Goal: Book appointment/travel/reservation

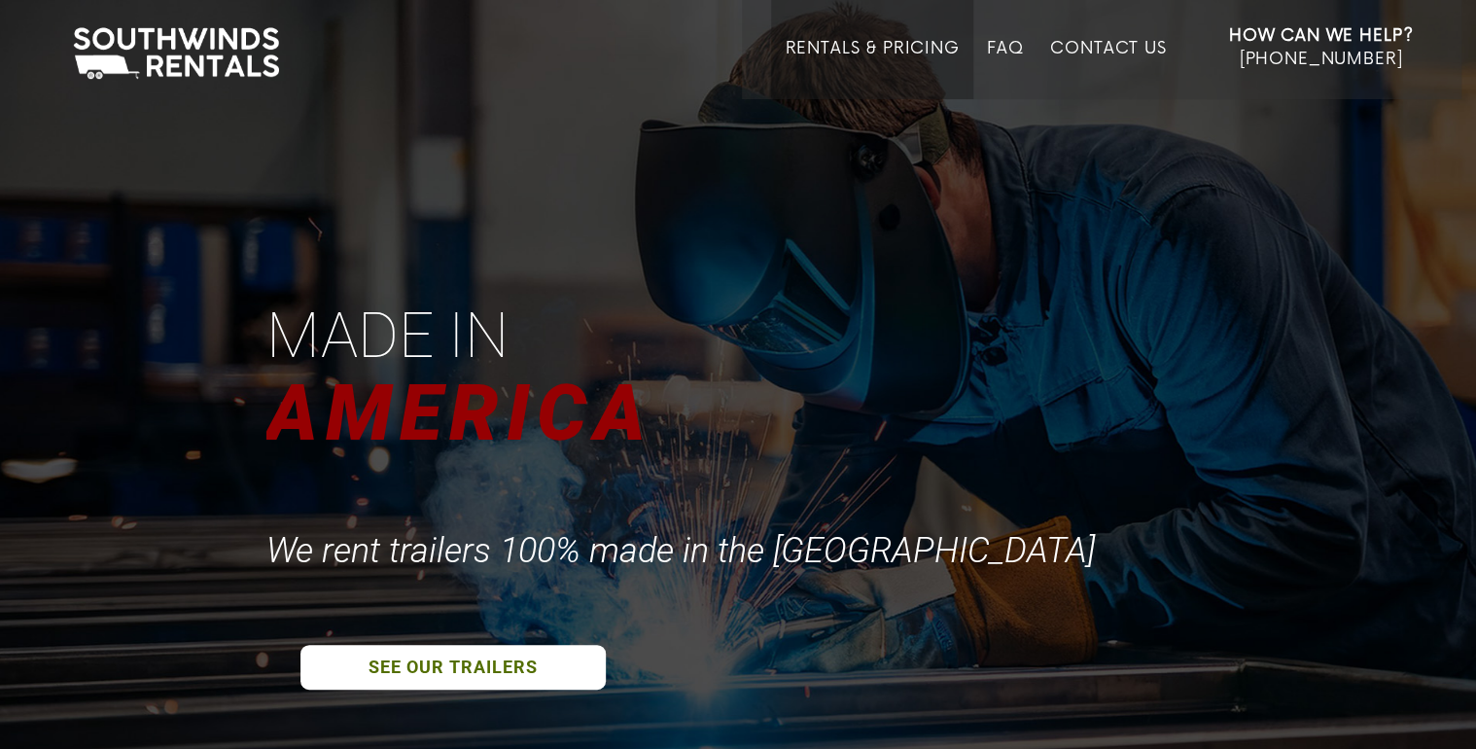
click at [870, 36] on li "Rentals & Pricing" at bounding box center [871, 49] width 201 height 99
click at [855, 47] on link "Rentals & Pricing" at bounding box center [872, 69] width 174 height 60
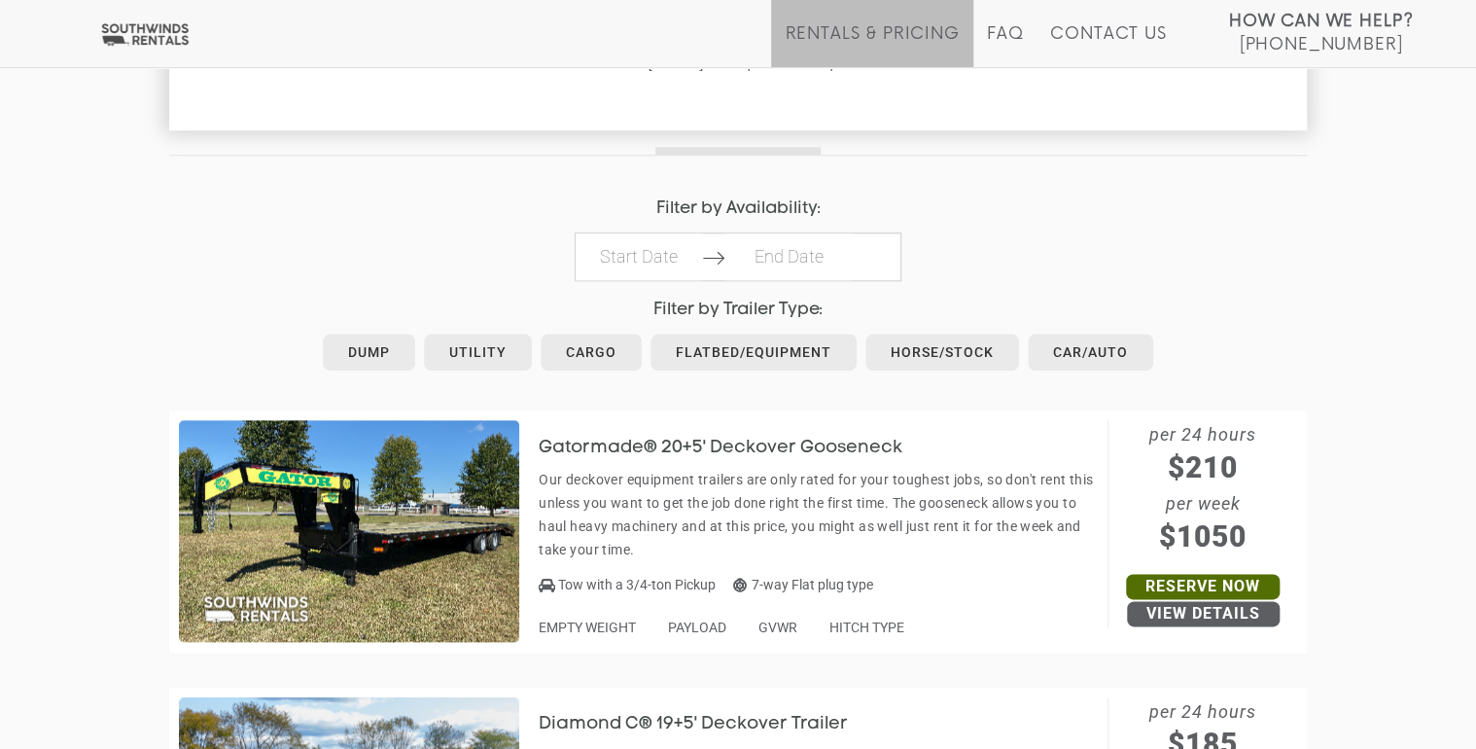
scroll to position [933, 0]
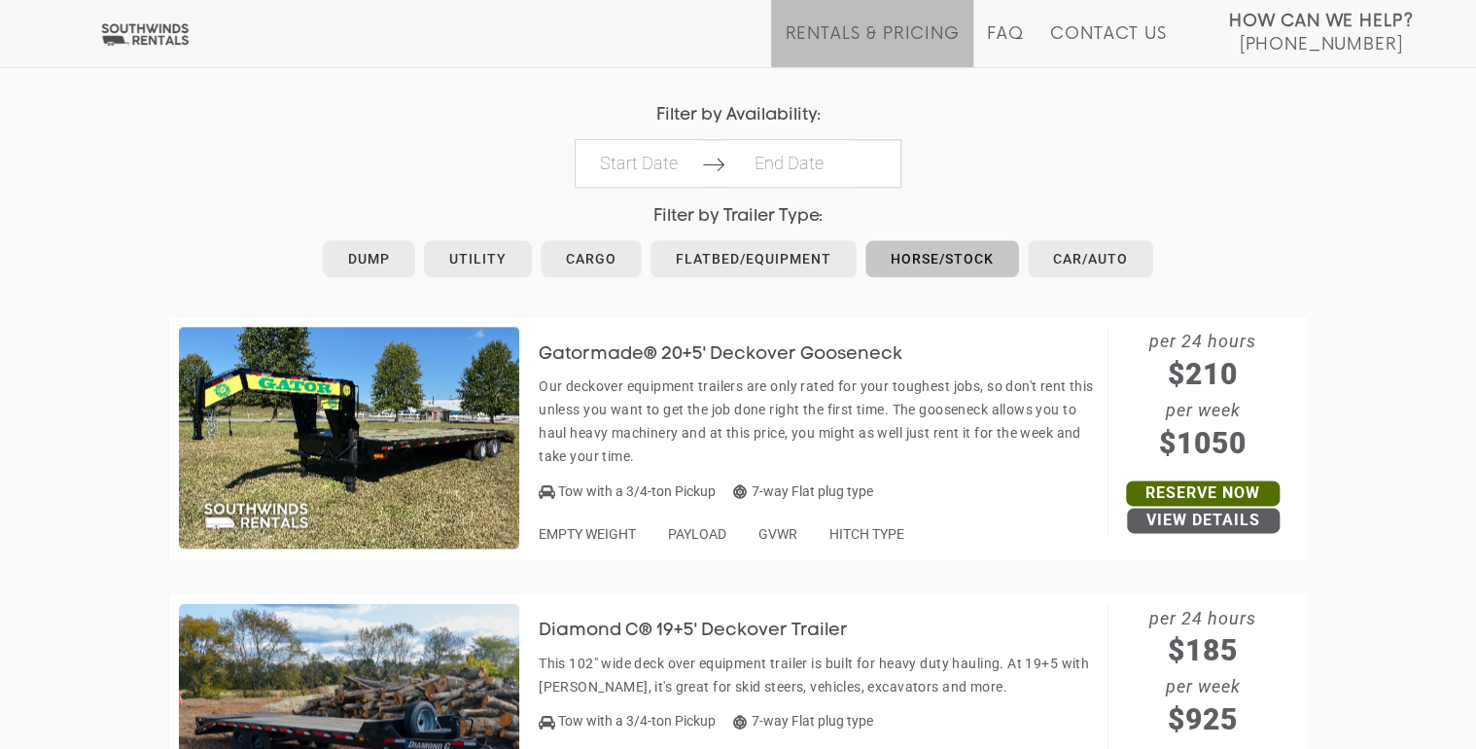
click at [916, 261] on link "Horse/Stock" at bounding box center [942, 258] width 154 height 37
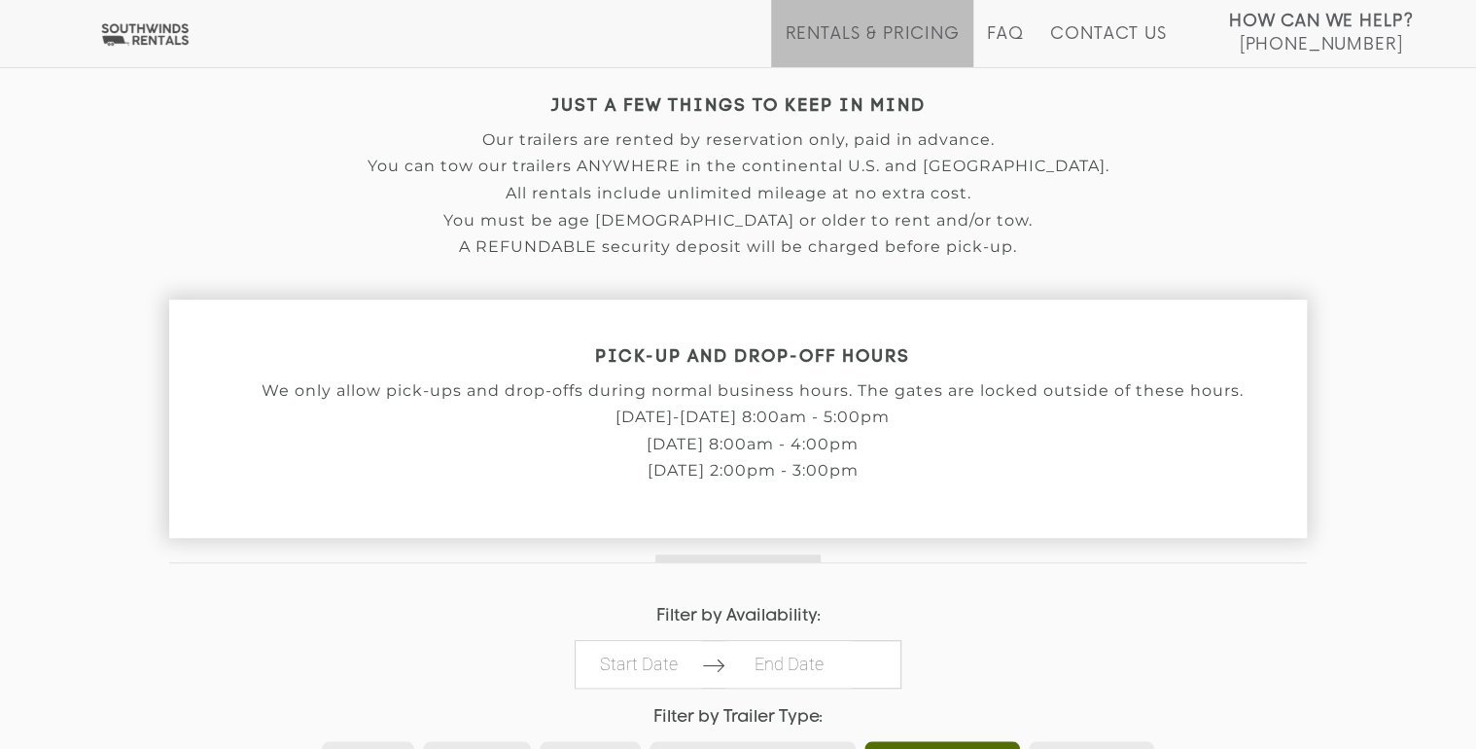
scroll to position [822, 0]
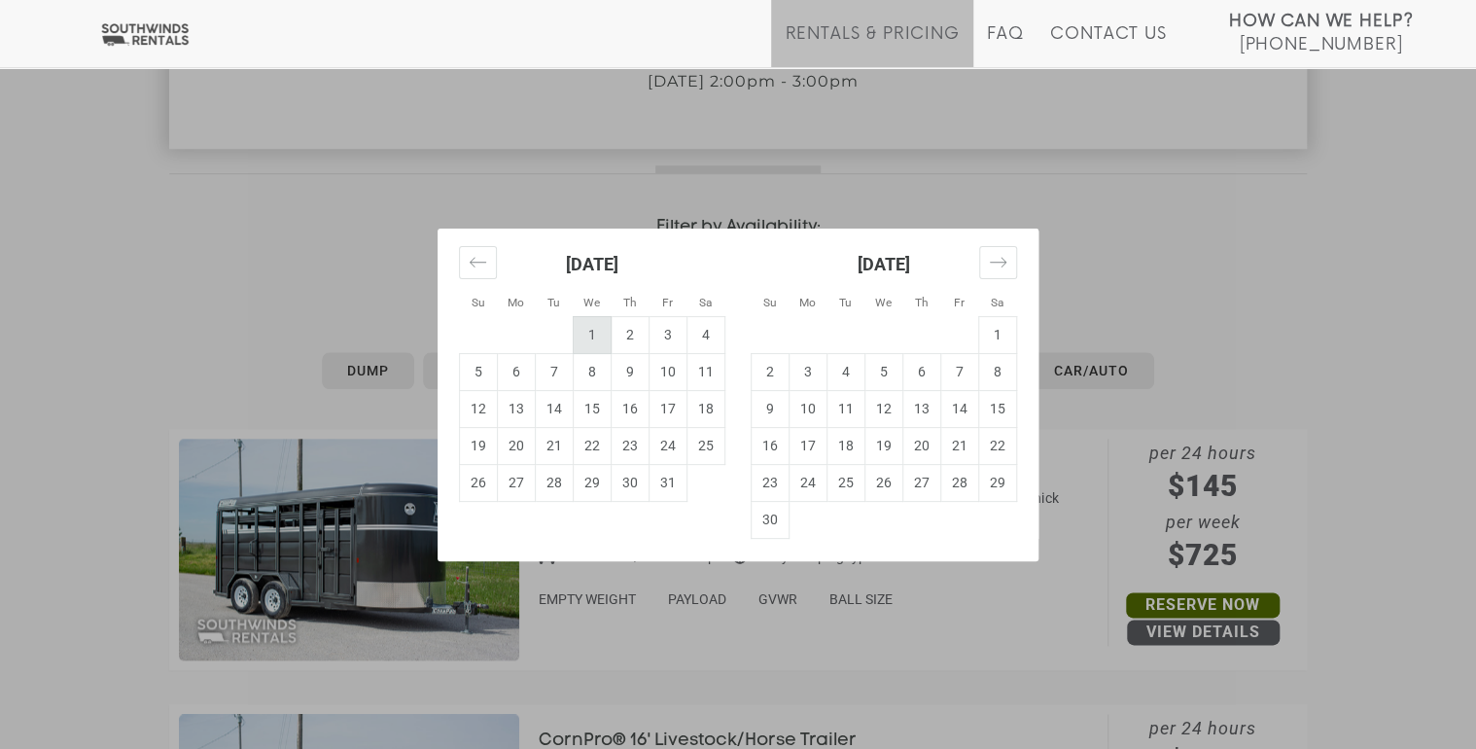
click at [595, 337] on td "1" at bounding box center [593, 334] width 38 height 37
type input "2025-10-01"
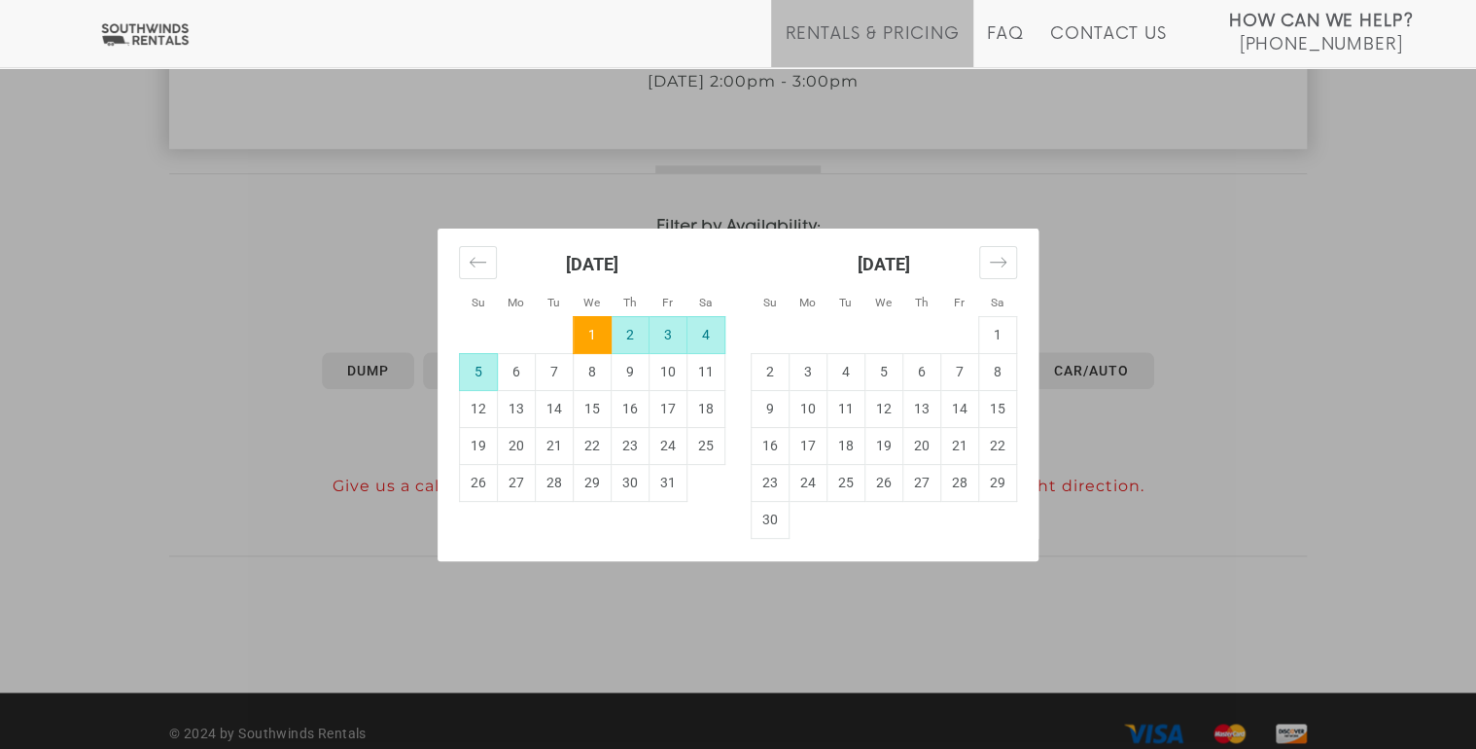
click at [477, 378] on td "5" at bounding box center [479, 371] width 38 height 37
type input "2025-10-05"
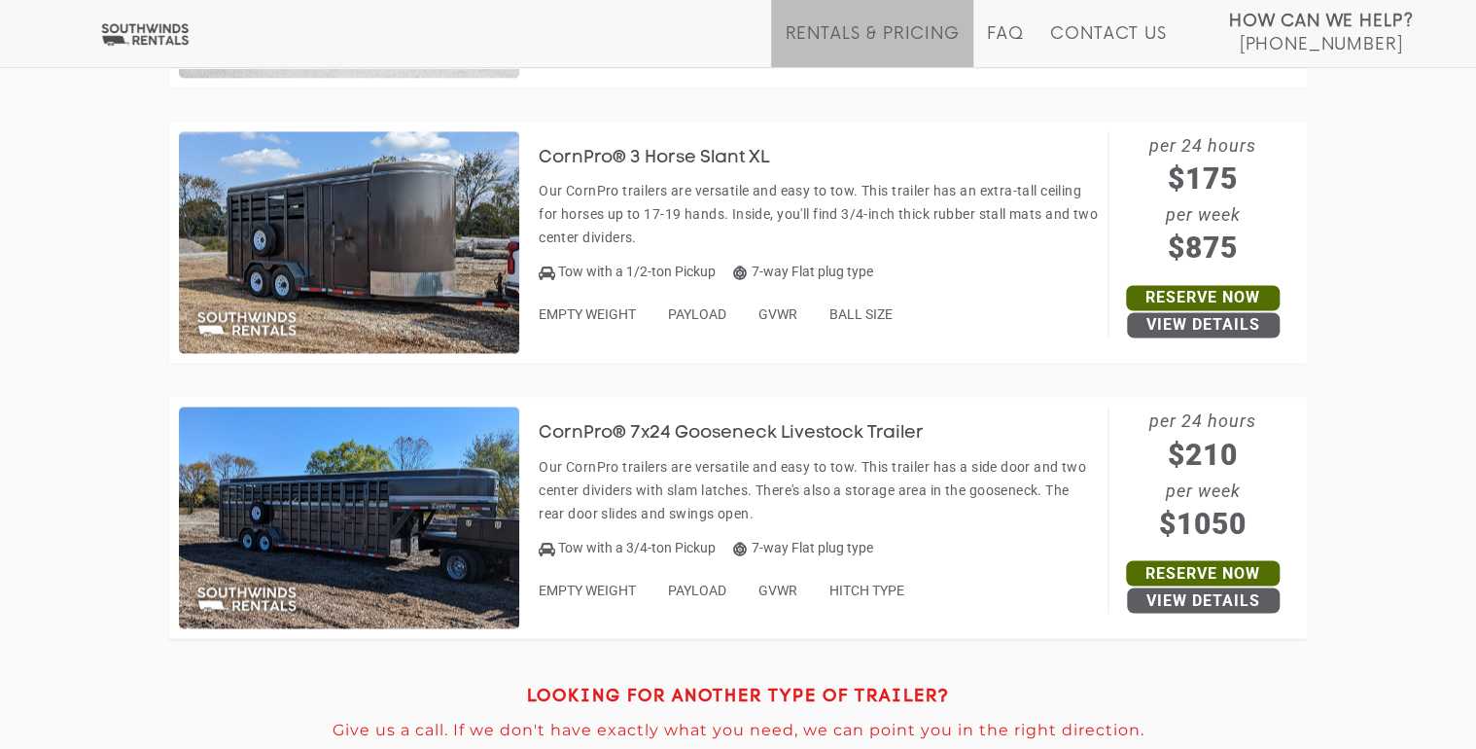
scroll to position [1366, 0]
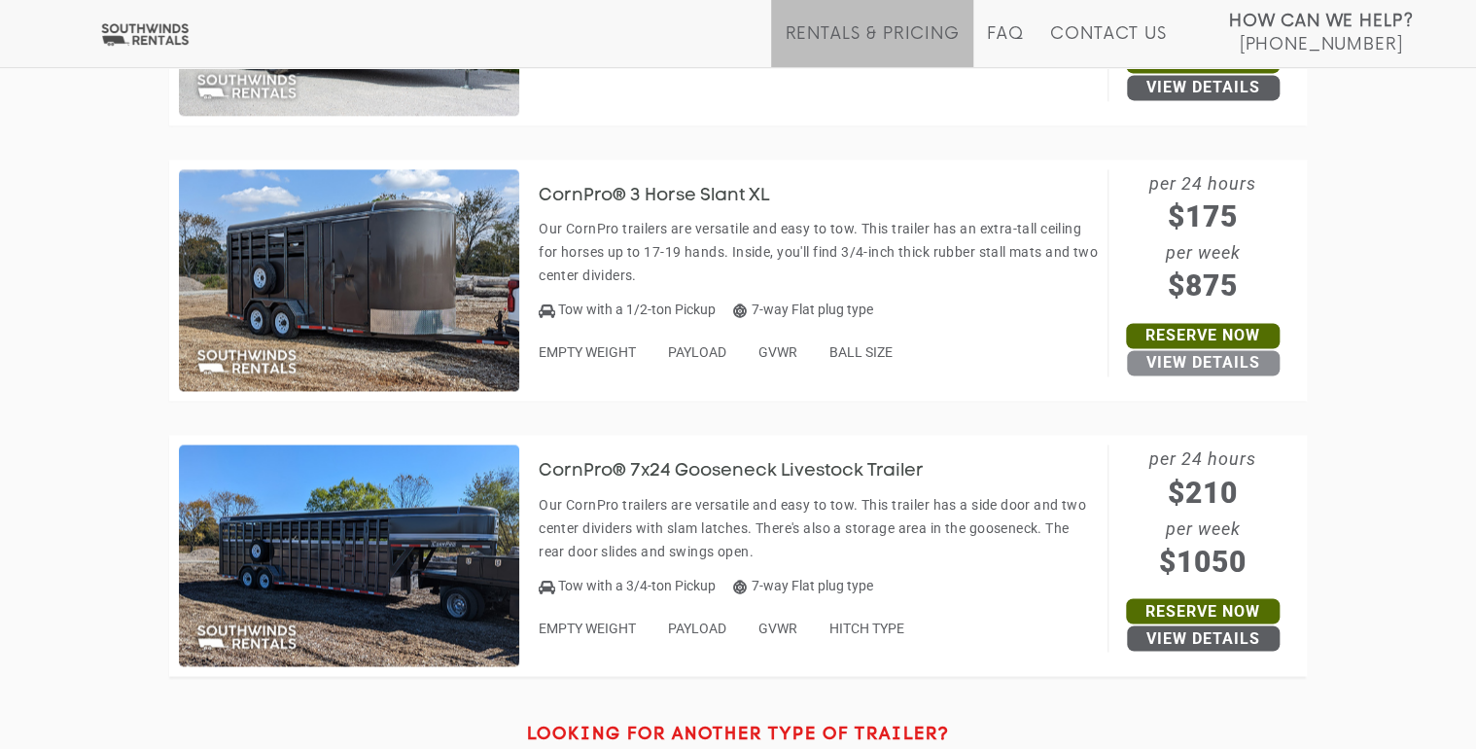
click at [1219, 355] on link "View Details" at bounding box center [1203, 362] width 153 height 25
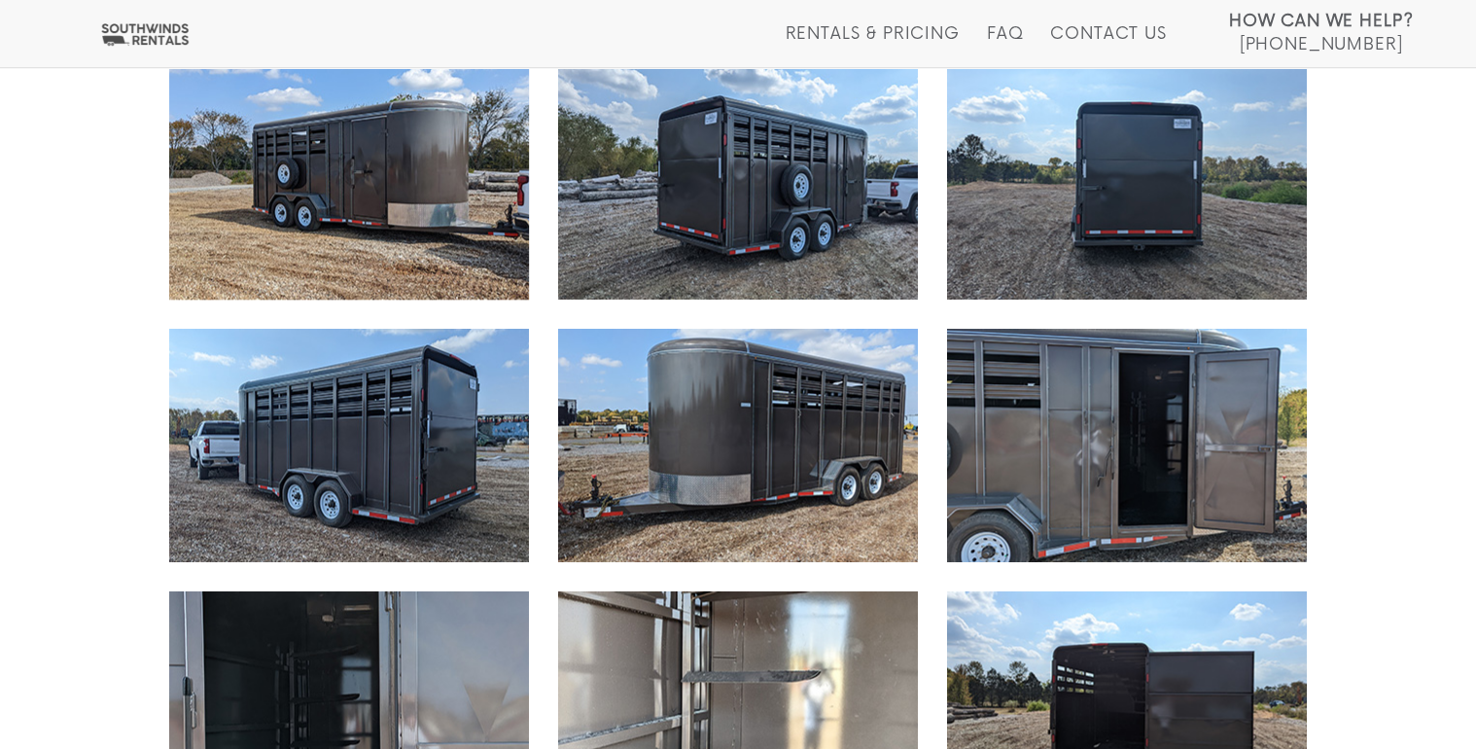
scroll to position [717, 0]
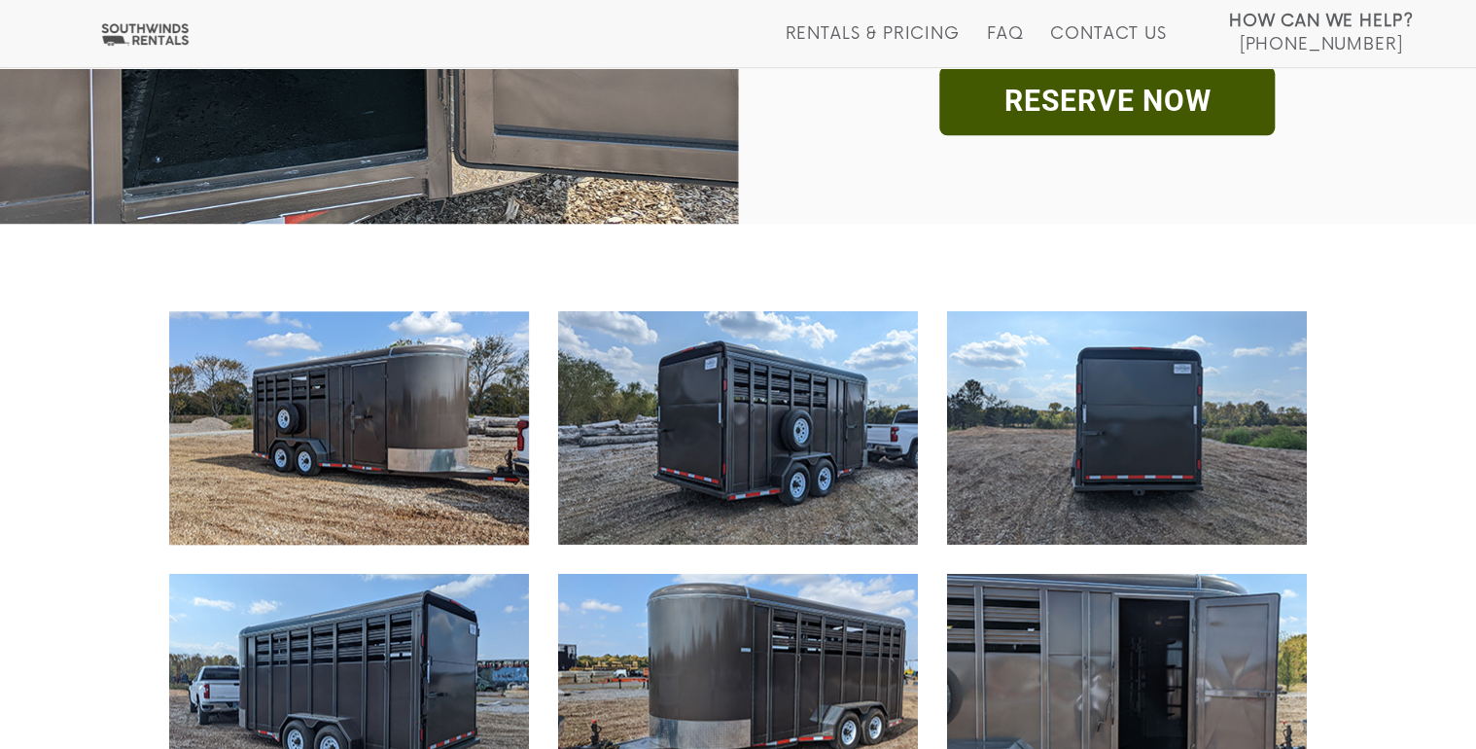
click at [1172, 105] on link "RESERVE NOW" at bounding box center [1106, 100] width 335 height 69
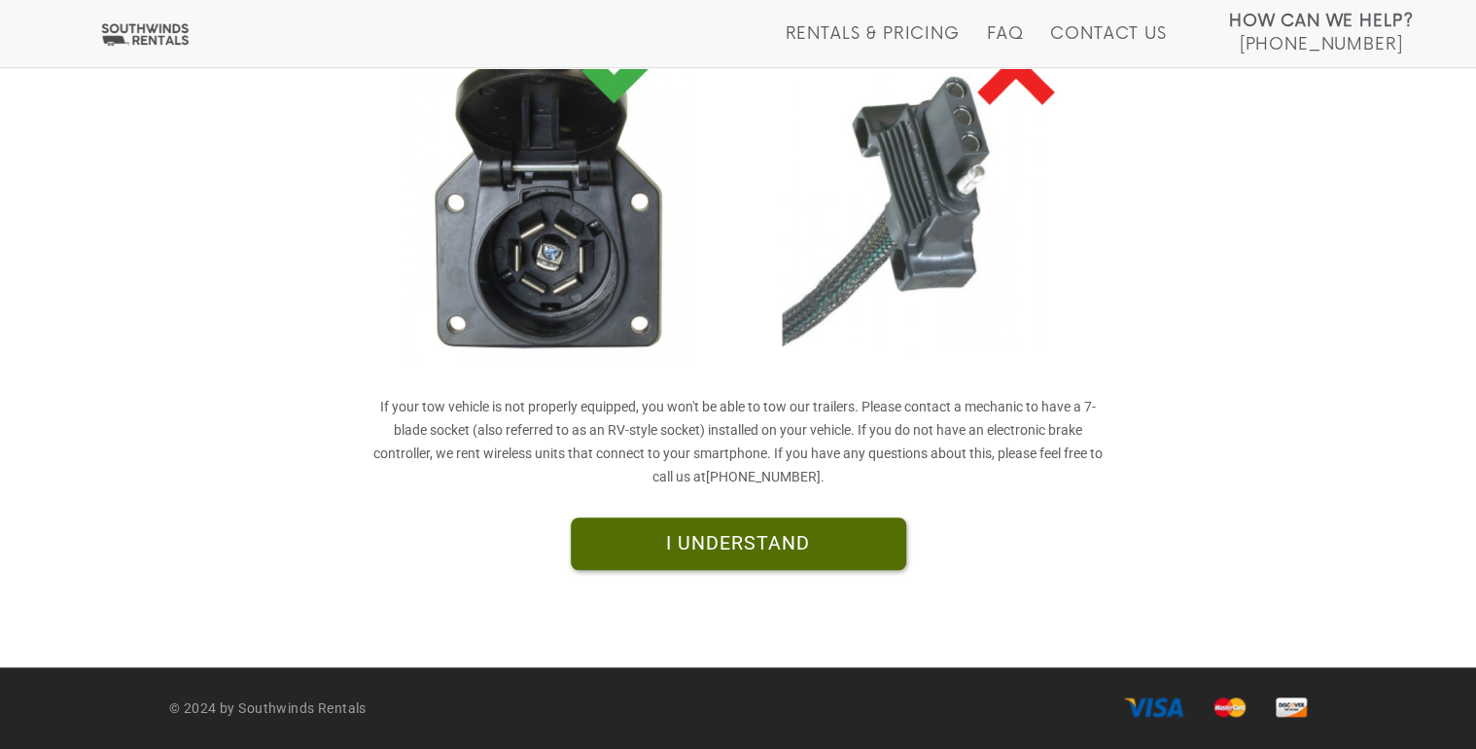
scroll to position [494, 0]
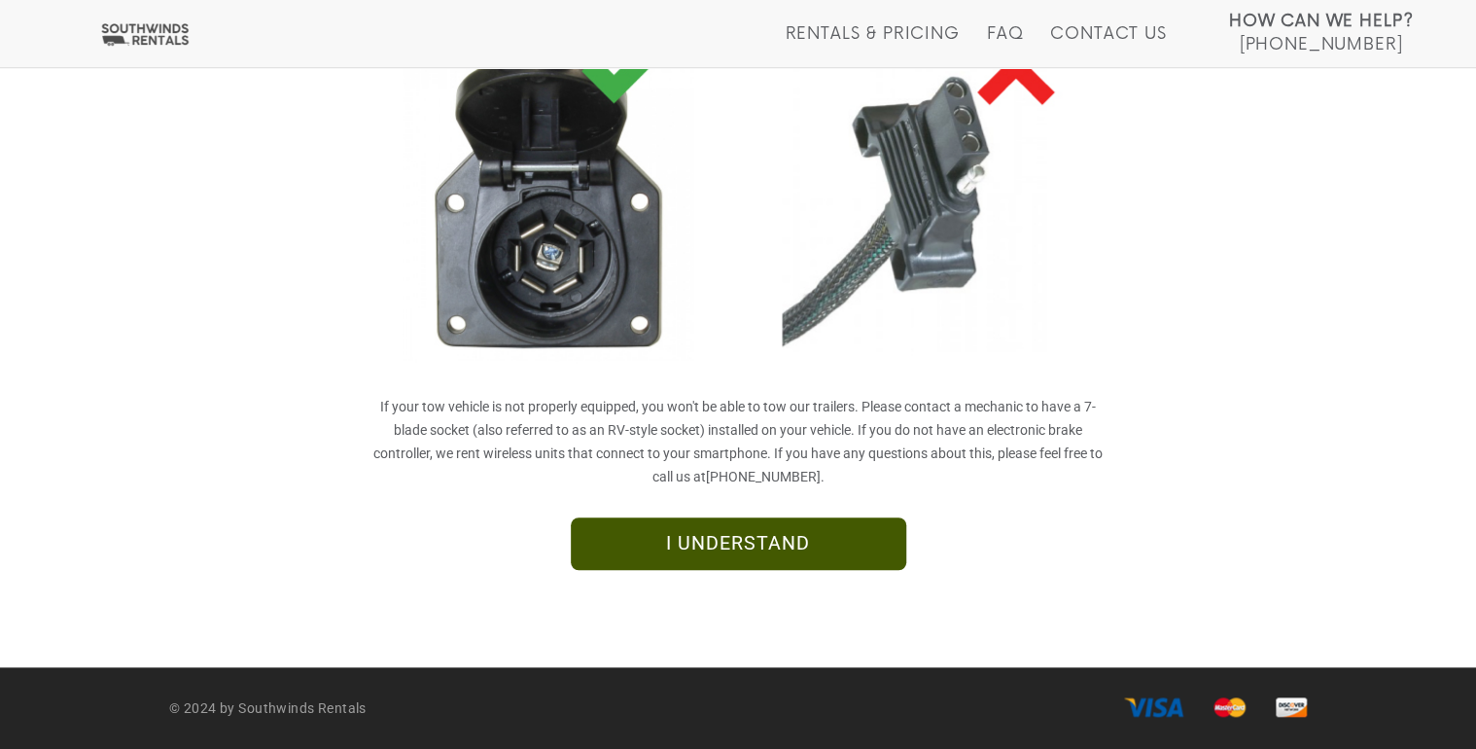
click at [817, 548] on link "I UNDERSTAND" at bounding box center [738, 543] width 335 height 53
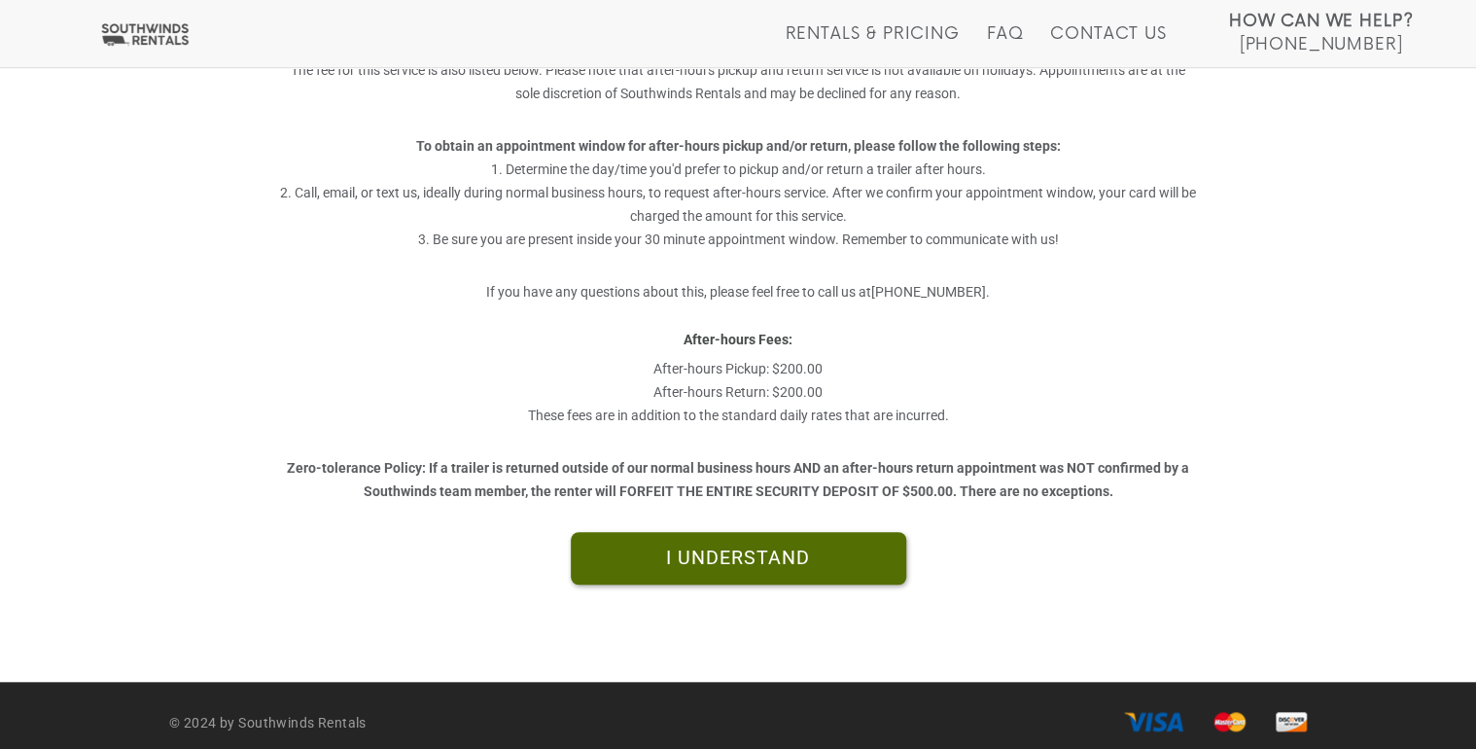
scroll to position [510, 0]
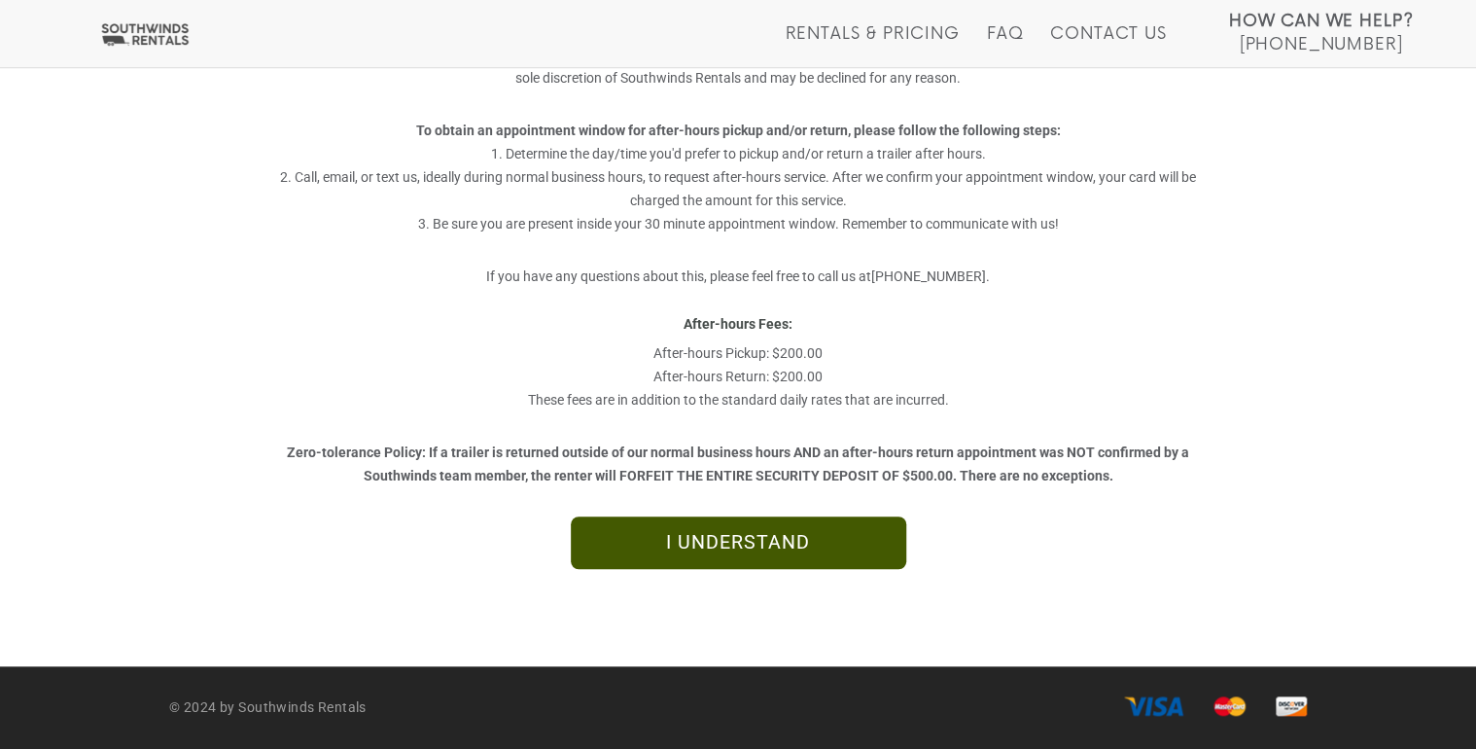
click at [817, 533] on link "I UNDERSTAND" at bounding box center [738, 542] width 335 height 53
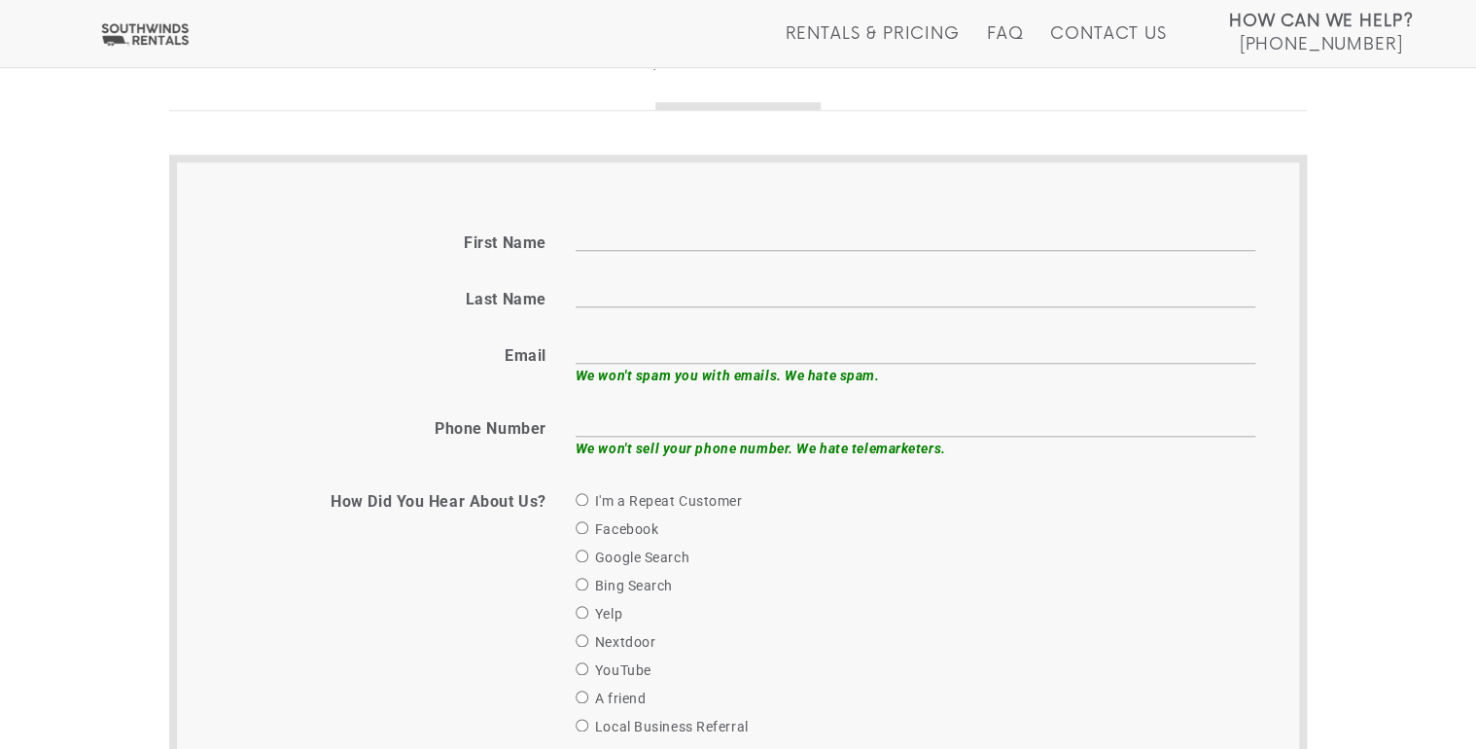
scroll to position [673, 0]
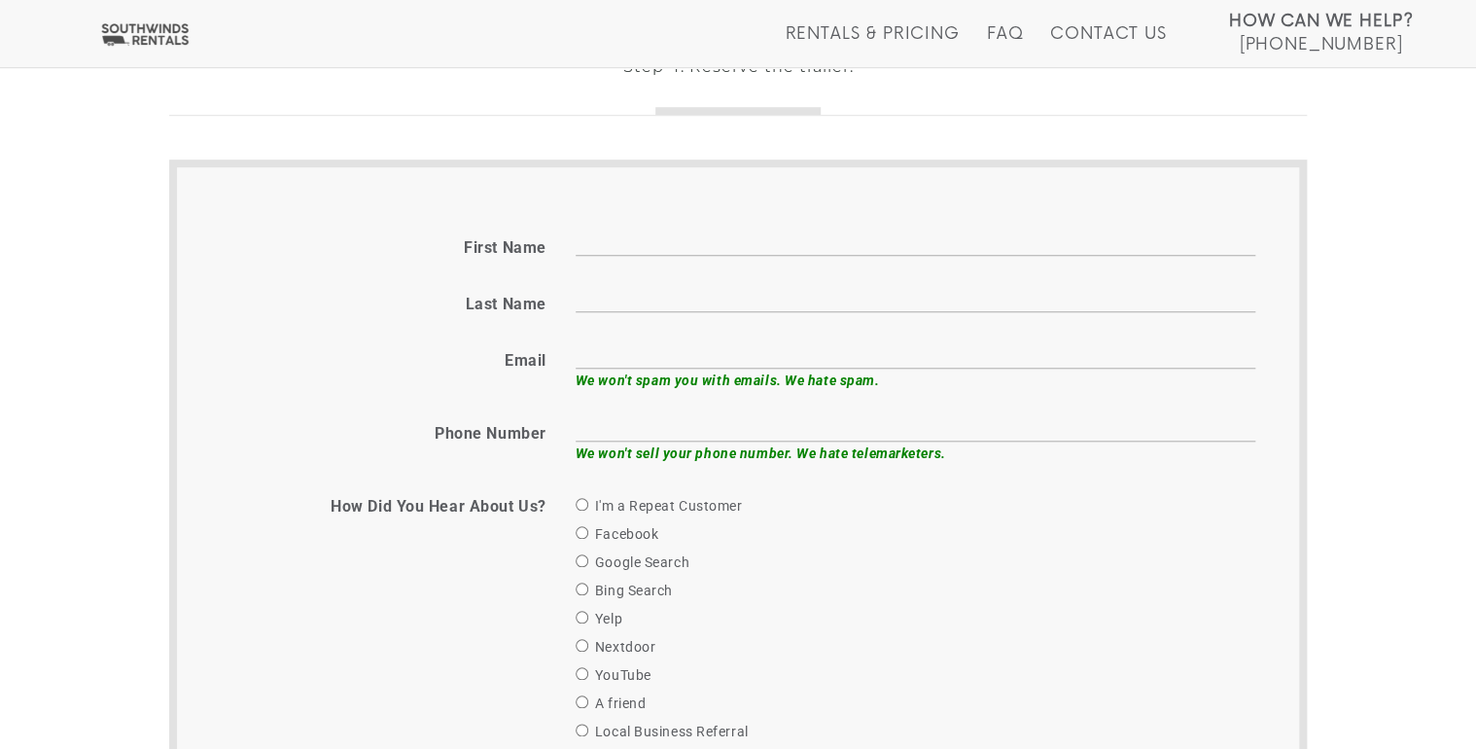
click at [870, 255] on div "First name" at bounding box center [738, 244] width 1064 height 37
click at [804, 252] on input "First name" at bounding box center [916, 241] width 680 height 30
type input "Brandon"
type input "Watson"
type input "brwatson2222@gmail.com"
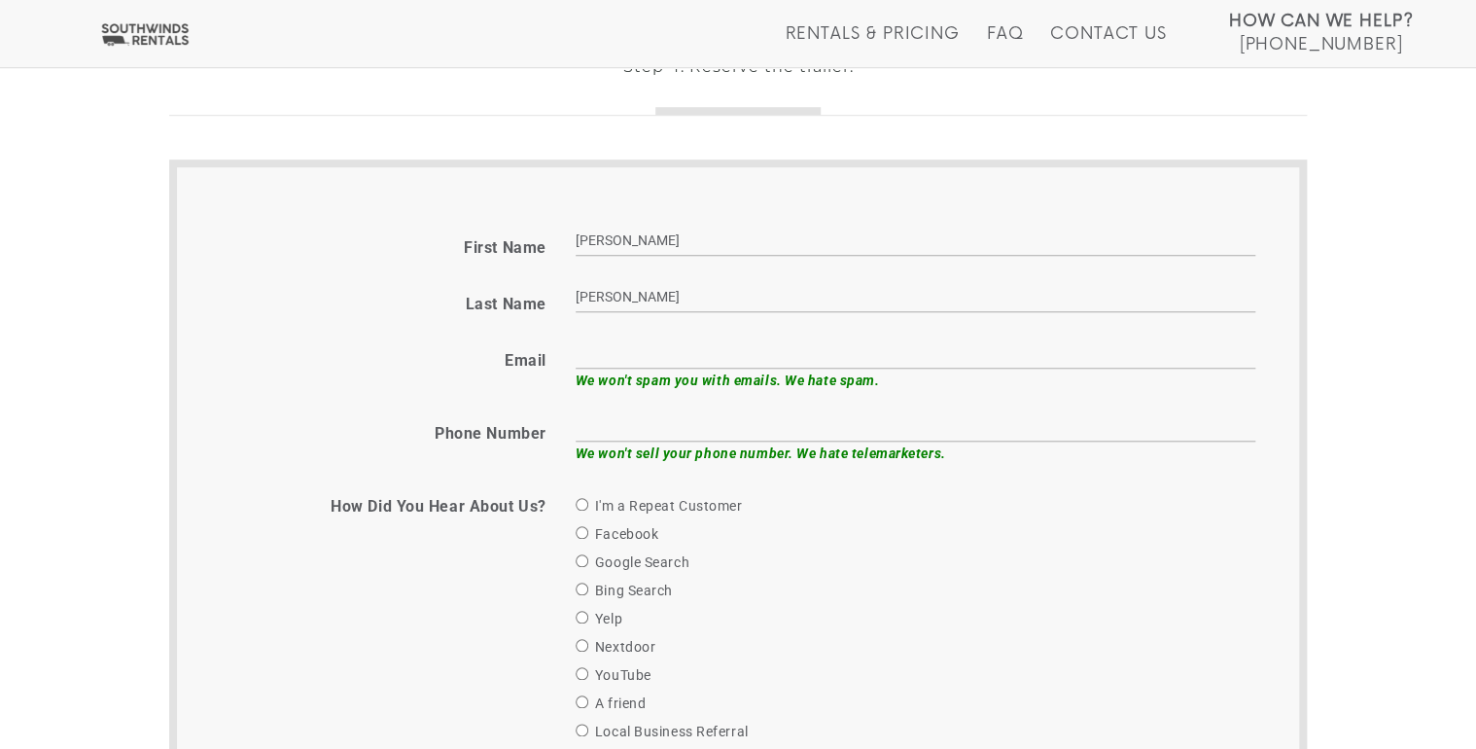
type input "2053940956"
click at [580, 529] on input "Facebook" at bounding box center [582, 532] width 13 height 13
radio input "true"
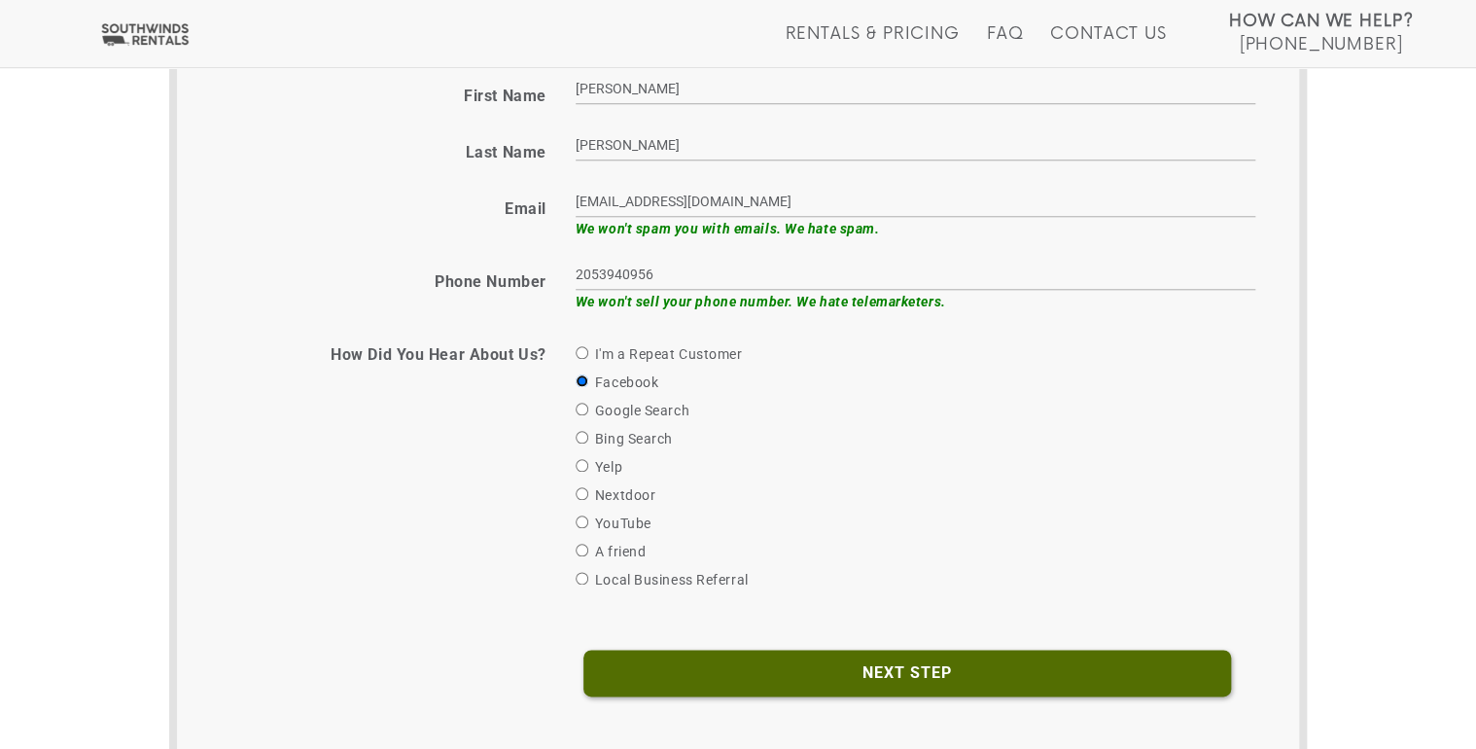
scroll to position [828, 0]
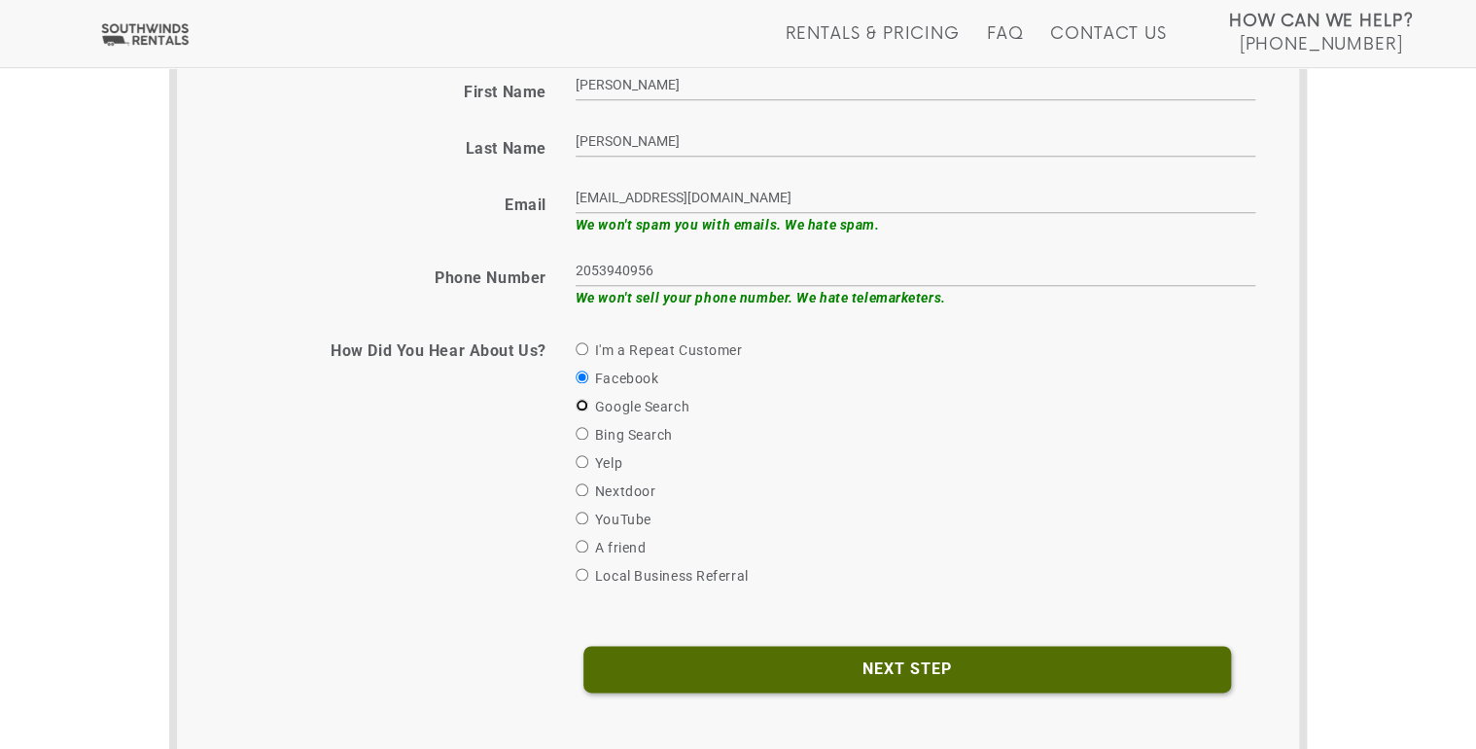
click at [581, 404] on input "Google Search" at bounding box center [582, 405] width 13 height 13
radio input "true"
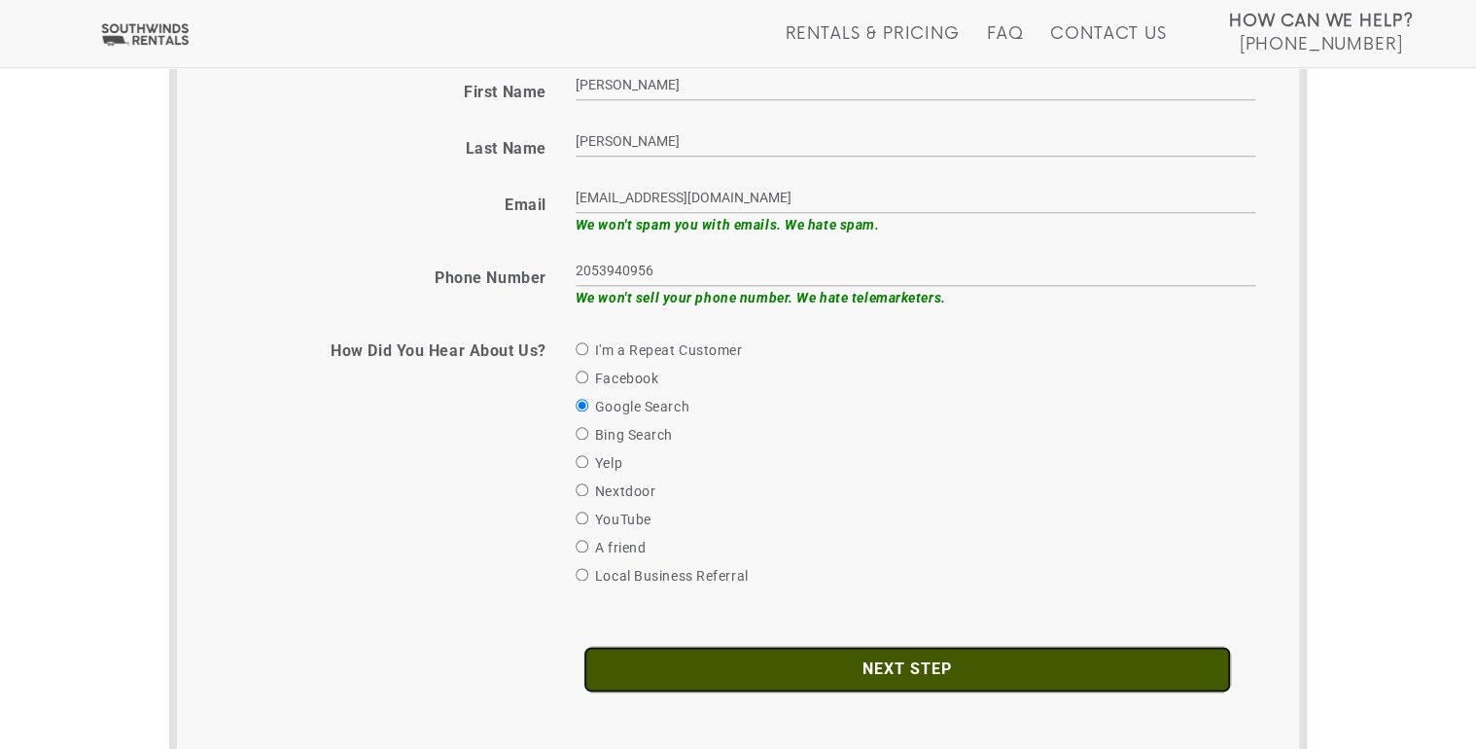
click at [971, 661] on input "Next Step" at bounding box center [907, 669] width 648 height 47
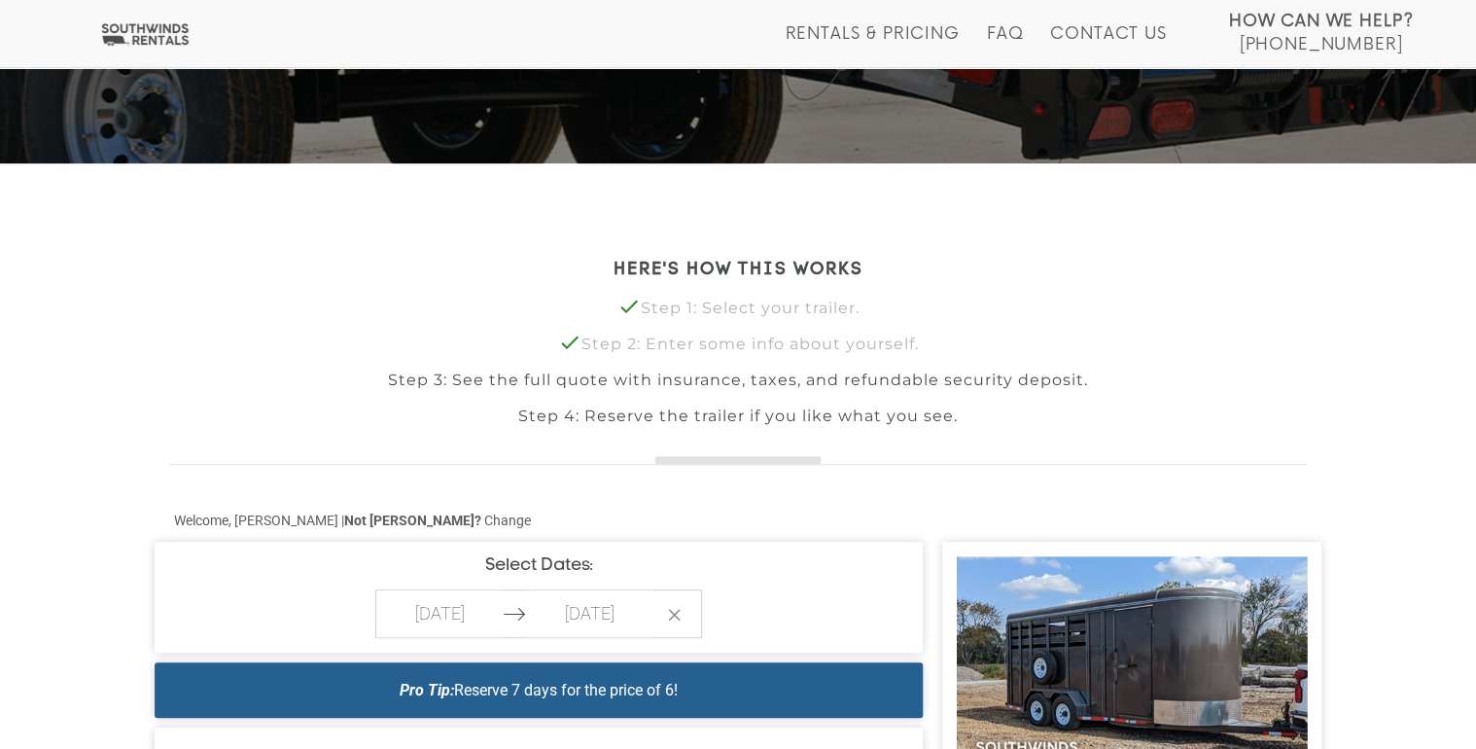
scroll to position [45, 0]
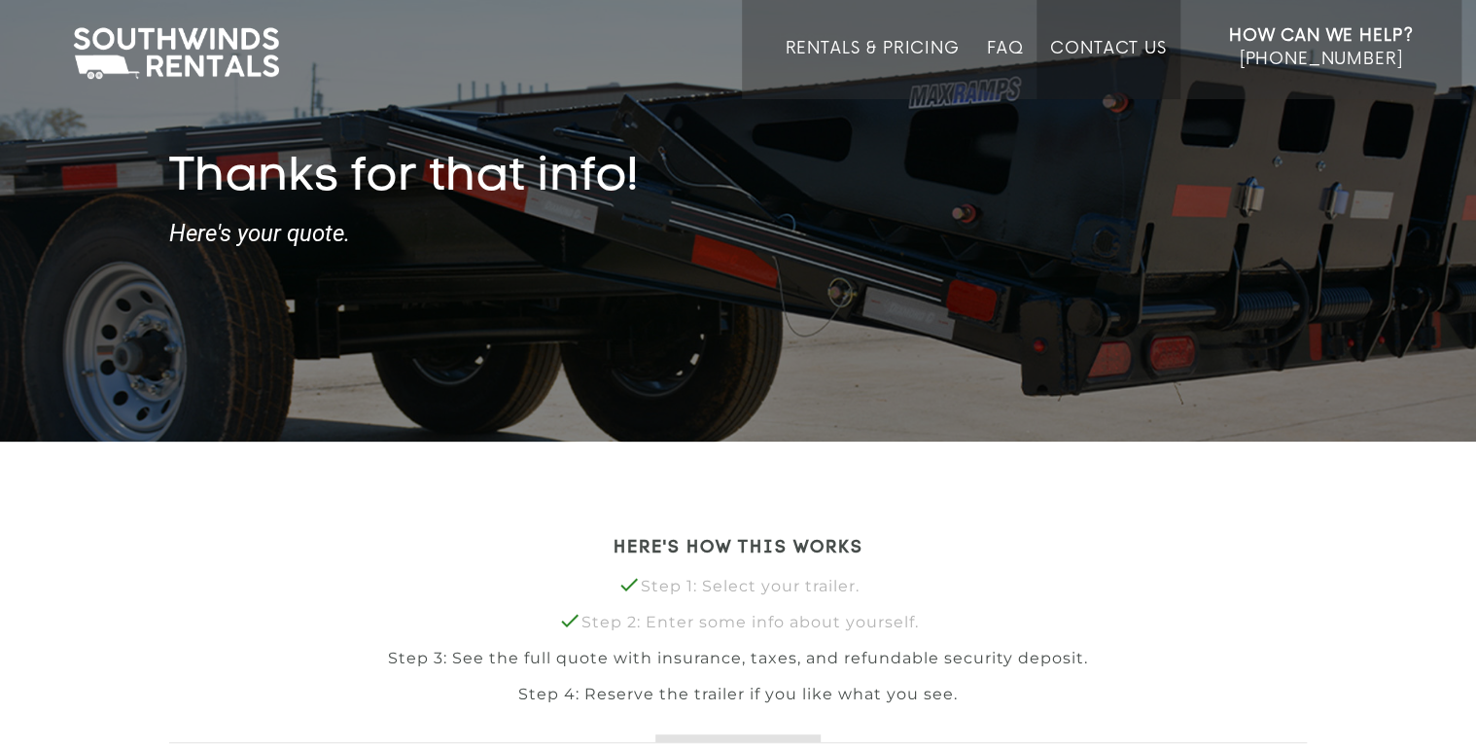
click at [1085, 43] on link "Contact Us" at bounding box center [1108, 69] width 116 height 60
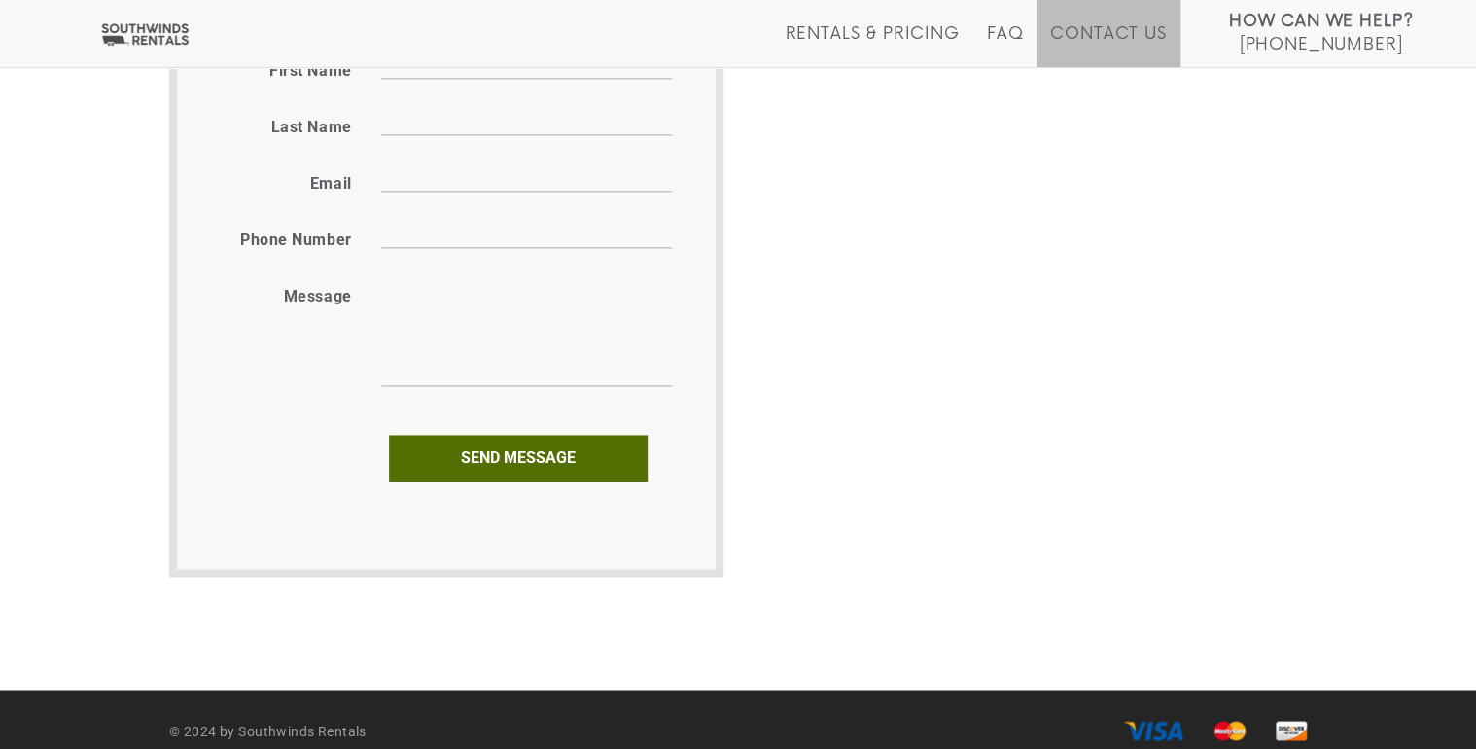
scroll to position [1210, 0]
